Goal: Task Accomplishment & Management: Manage account settings

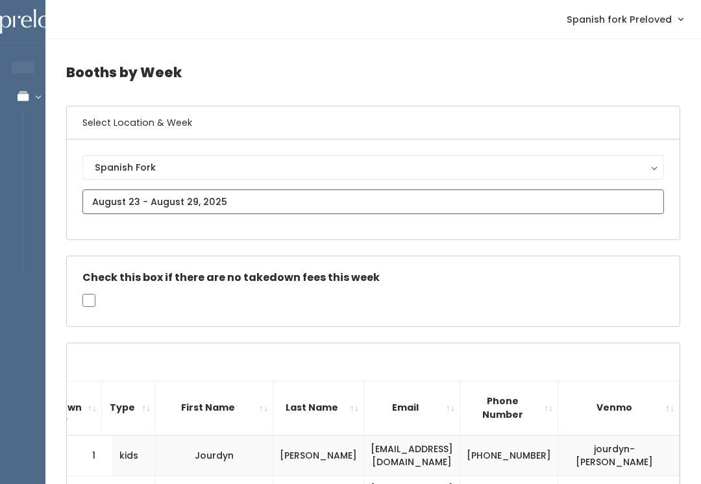
click at [304, 204] on input "text" at bounding box center [373, 202] width 582 height 25
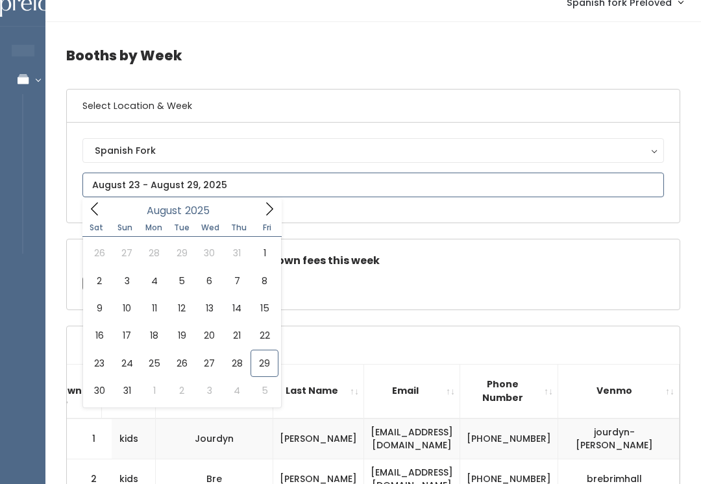
scroll to position [17, 0]
type input "August 30 to September 5"
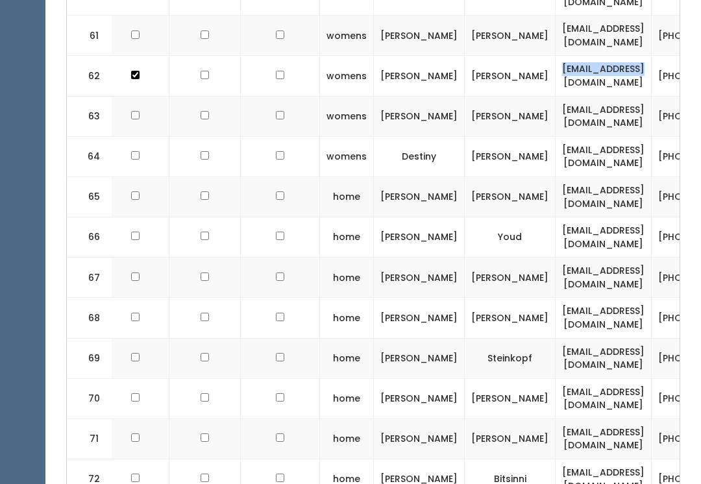
scroll to position [2996, 0]
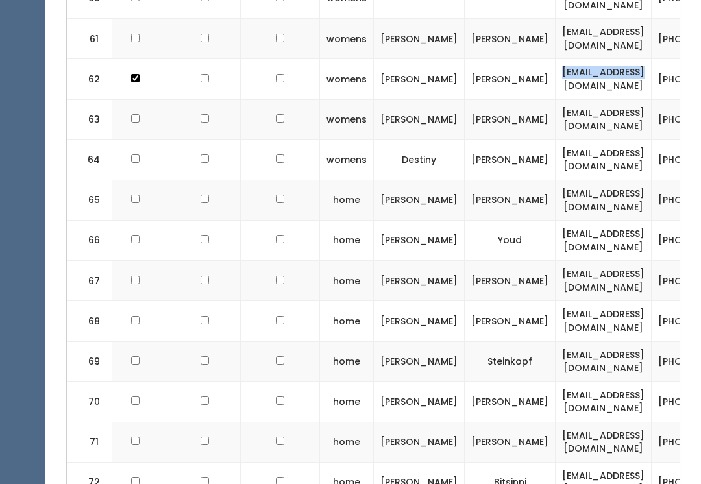
click at [374, 261] on td "Kandice" at bounding box center [419, 281] width 91 height 40
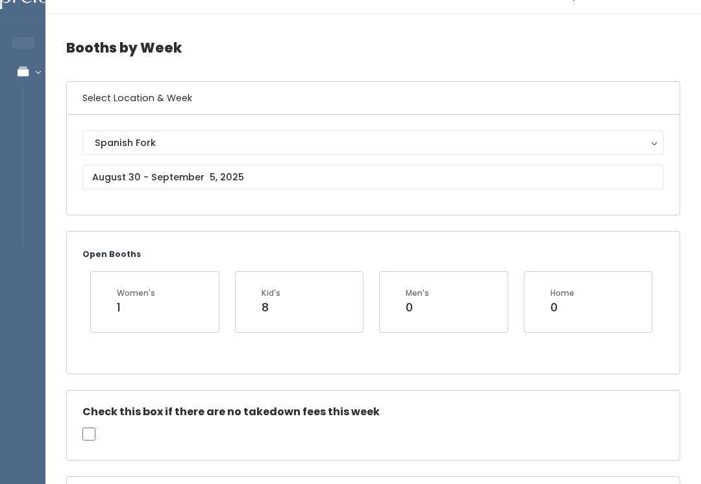
scroll to position [0, 0]
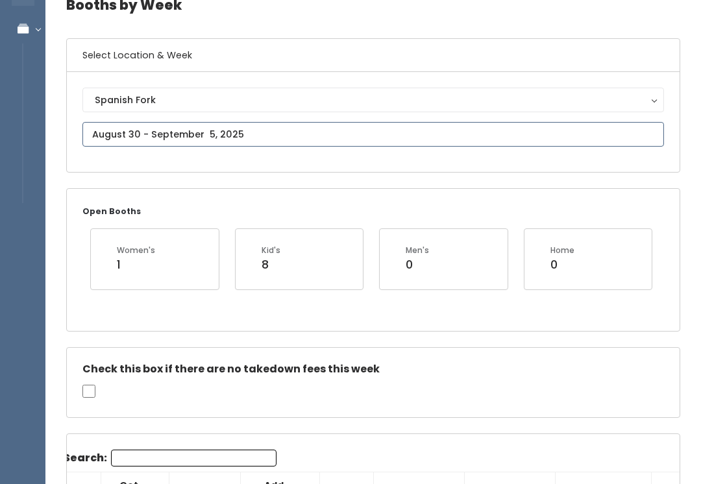
click at [104, 130] on input "text" at bounding box center [373, 135] width 582 height 25
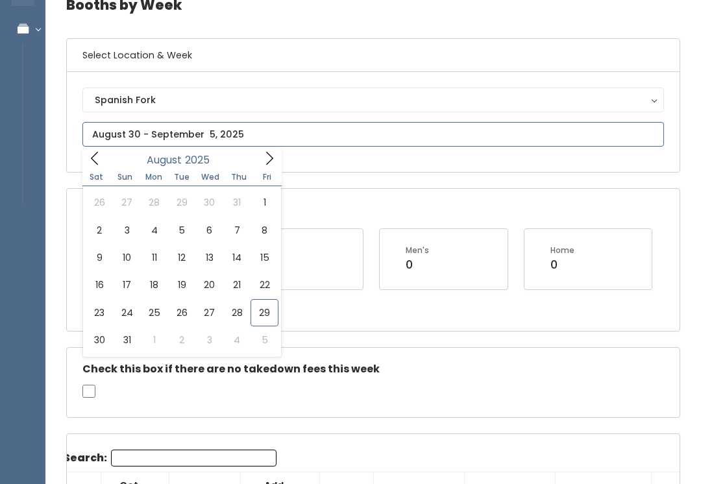
scroll to position [67, 0]
type input "[DATE] to [DATE]"
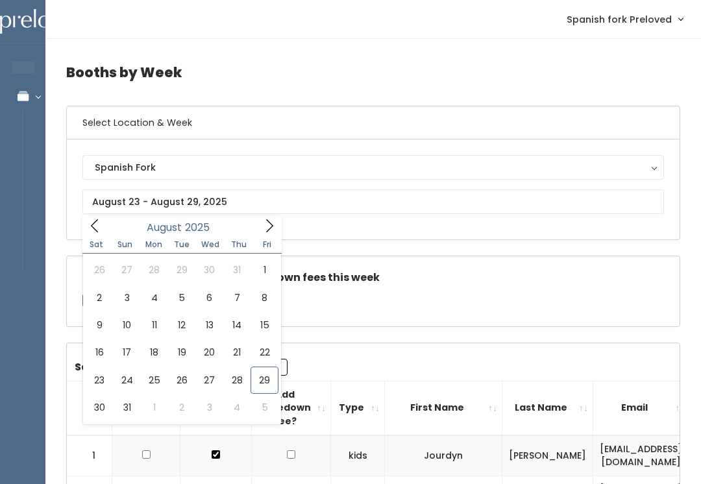
click at [116, 179] on button "Spanish Fork" at bounding box center [373, 167] width 582 height 25
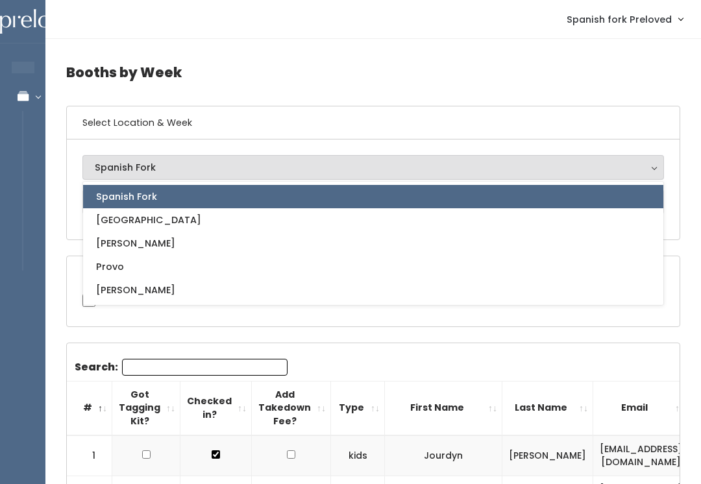
click at [112, 173] on div "Spanish Fork" at bounding box center [373, 167] width 557 height 14
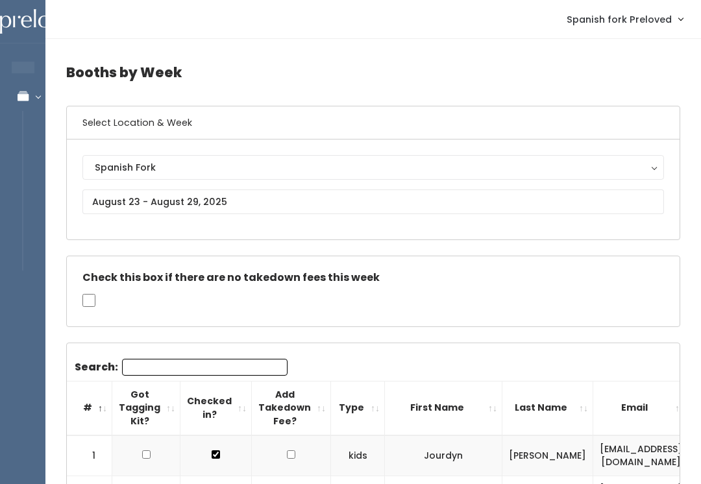
click at [112, 167] on div "Spanish Fork" at bounding box center [373, 167] width 557 height 14
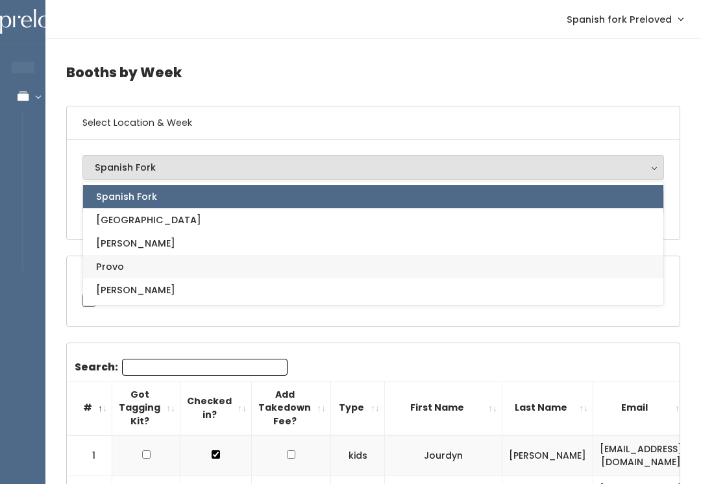
click at [105, 264] on span "Provo" at bounding box center [110, 267] width 28 height 14
select select "1"
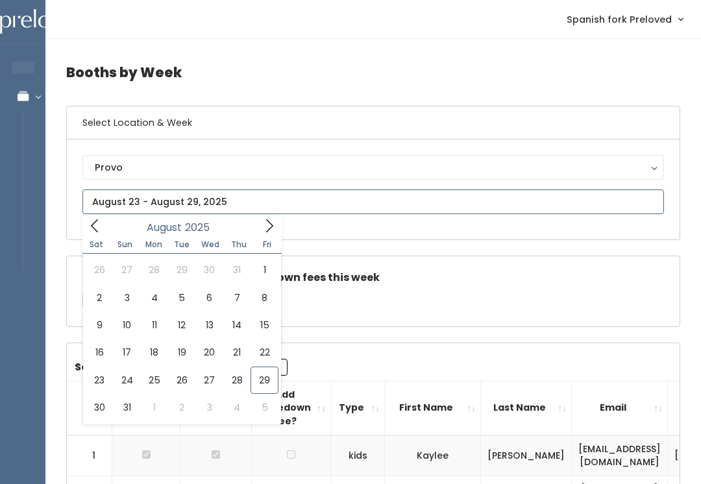
click at [273, 230] on icon at bounding box center [269, 226] width 14 height 14
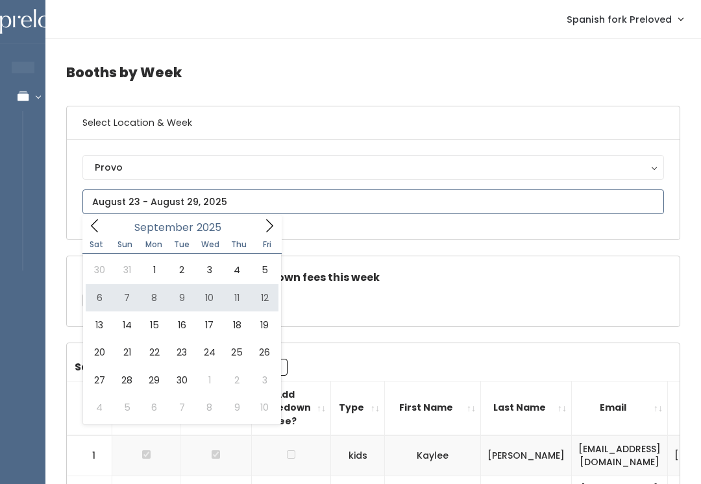
type input "September 6 to September 12"
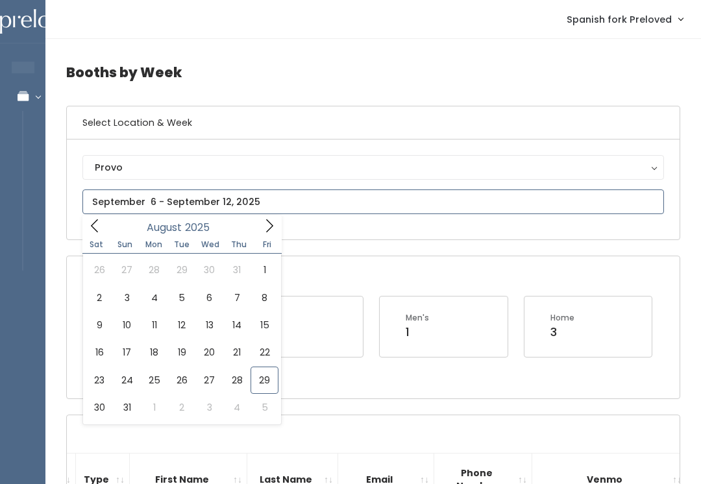
click at [273, 229] on icon at bounding box center [269, 226] width 14 height 14
click at [259, 219] on span at bounding box center [269, 225] width 25 height 20
type input "October 11 to October 17"
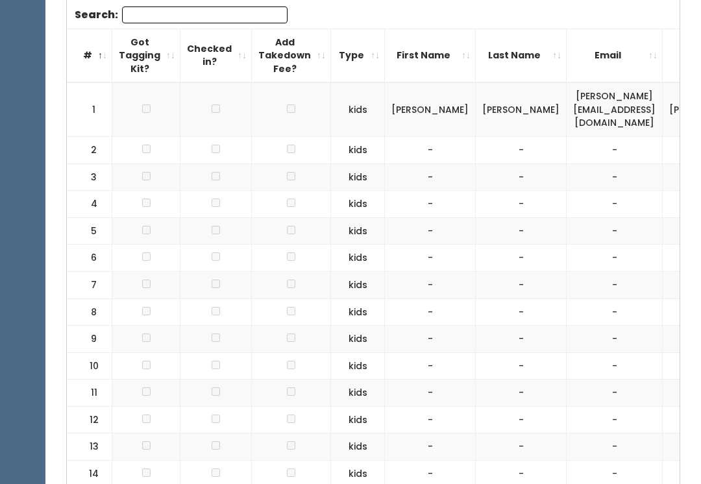
click at [140, 95] on td at bounding box center [146, 109] width 68 height 54
click at [152, 99] on td at bounding box center [146, 109] width 68 height 54
click at [152, 104] on td at bounding box center [146, 109] width 68 height 54
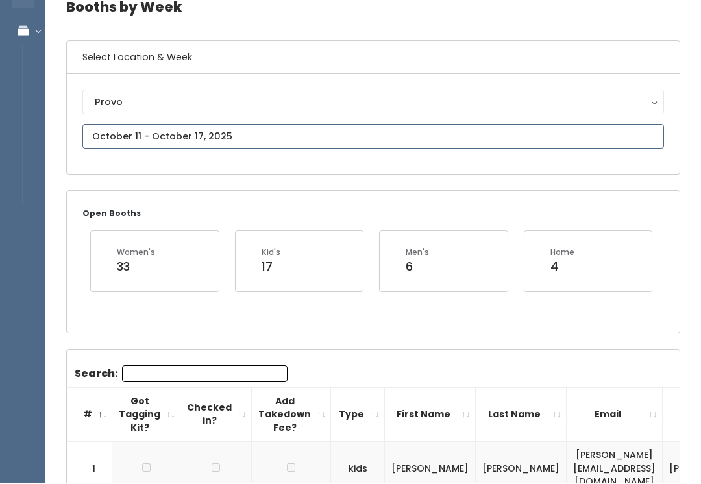
click at [201, 130] on input "text" at bounding box center [373, 137] width 582 height 25
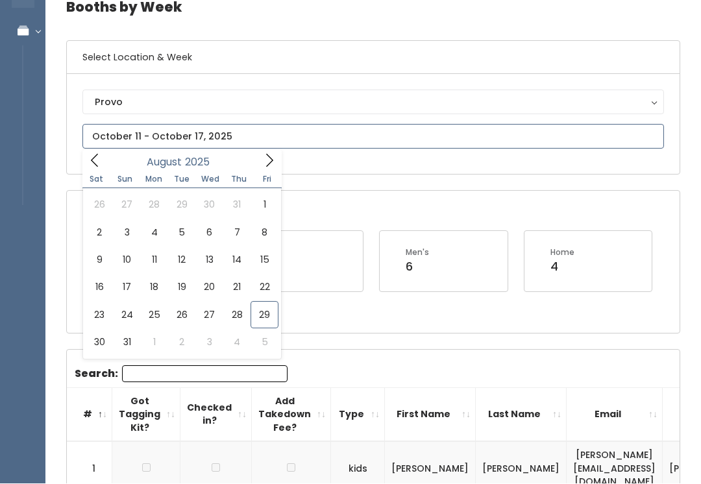
scroll to position [66, 0]
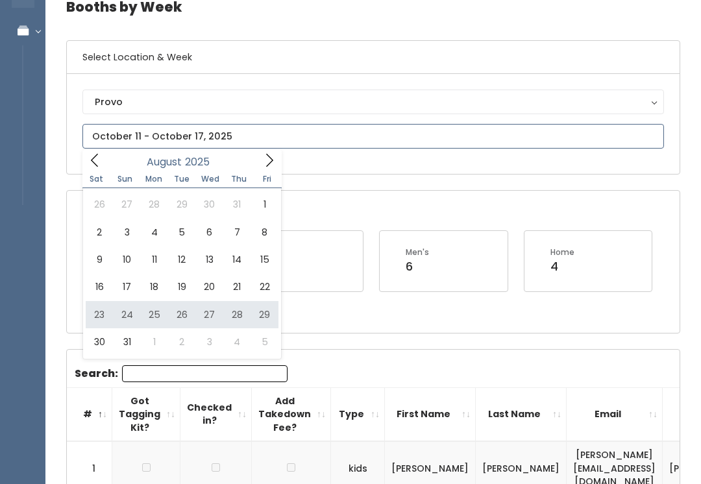
type input "August 23 to August 29"
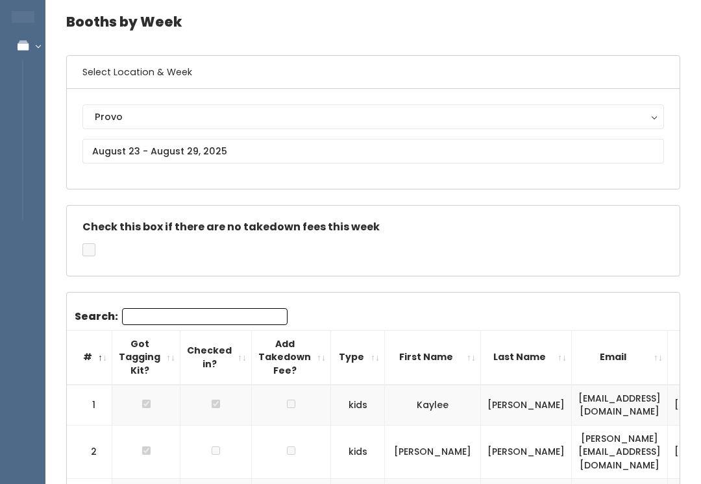
click at [214, 110] on div "Provo" at bounding box center [373, 117] width 557 height 14
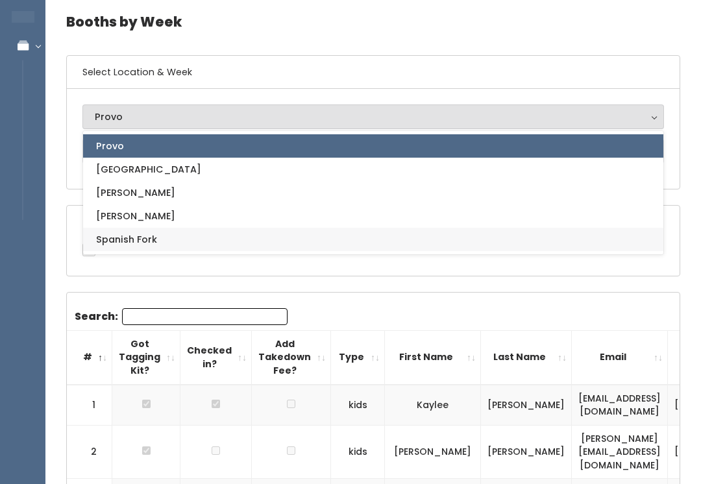
click at [176, 242] on link "Spanish Fork" at bounding box center [373, 239] width 580 height 23
select select "2"
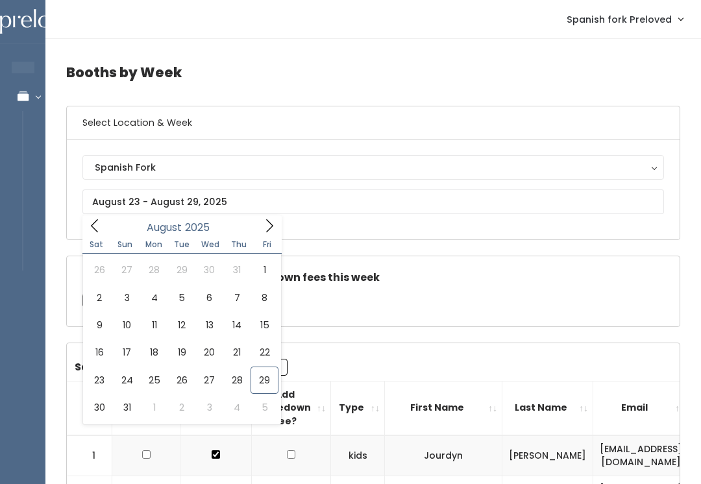
click at [349, 261] on div "Check this box if there are no takedown fees this week" at bounding box center [373, 291] width 613 height 70
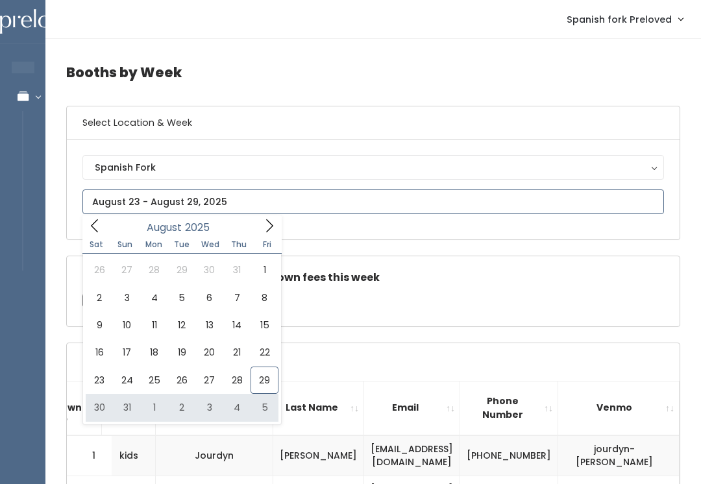
type input "[DATE] to [DATE]"
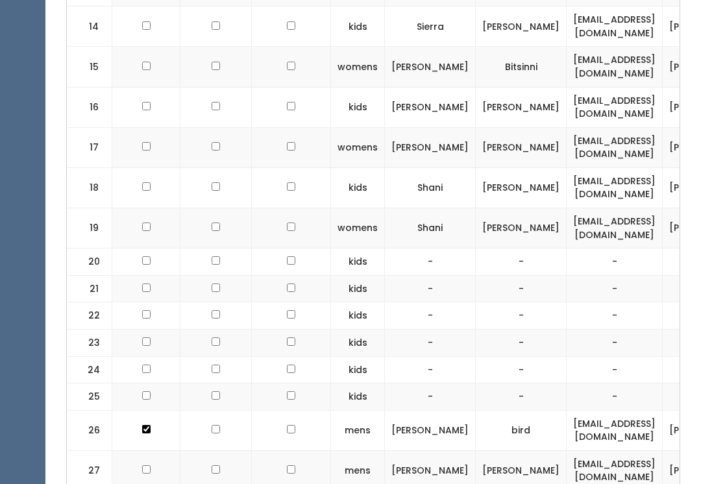
scroll to position [1165, 0]
